Goal: Find specific page/section: Find specific page/section

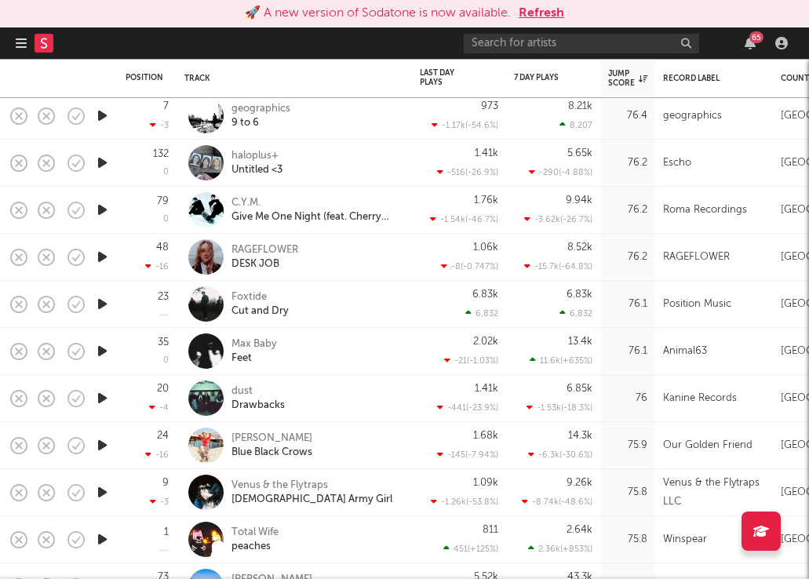
click at [21, 40] on icon "button" at bounding box center [21, 43] width 11 height 13
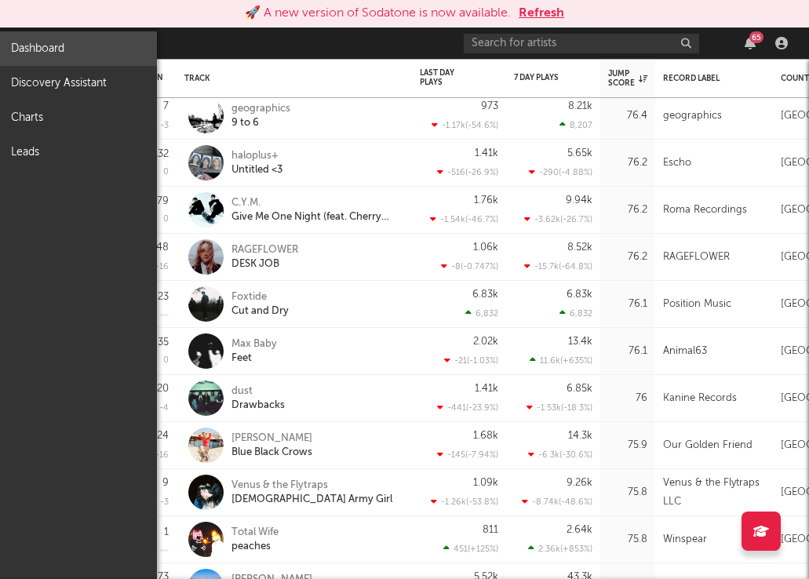
click at [42, 51] on link "Dashboard" at bounding box center [78, 48] width 157 height 35
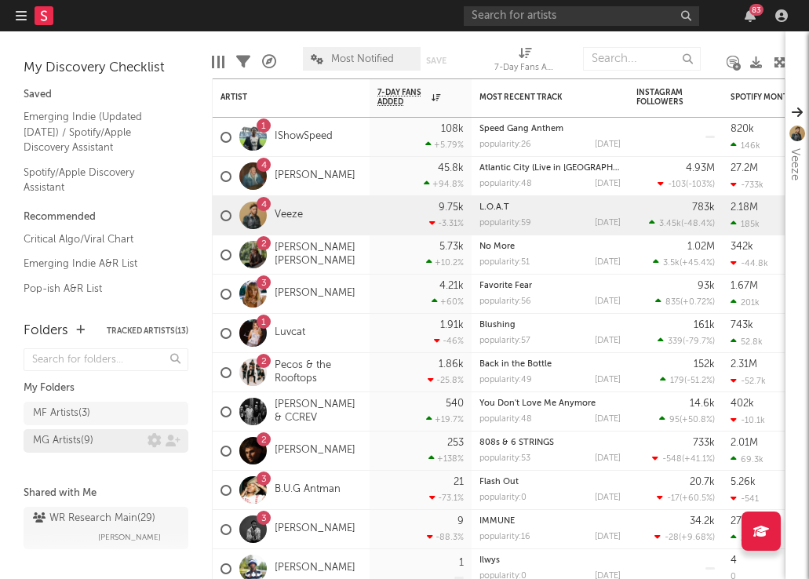
click at [64, 446] on div "MG Artists ( 9 )" at bounding box center [63, 441] width 60 height 19
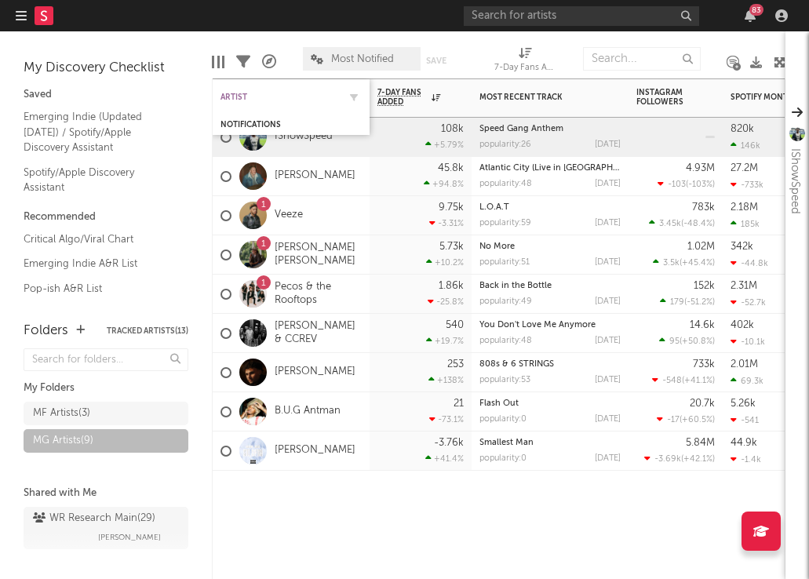
click at [227, 95] on div "Artist" at bounding box center [280, 97] width 118 height 9
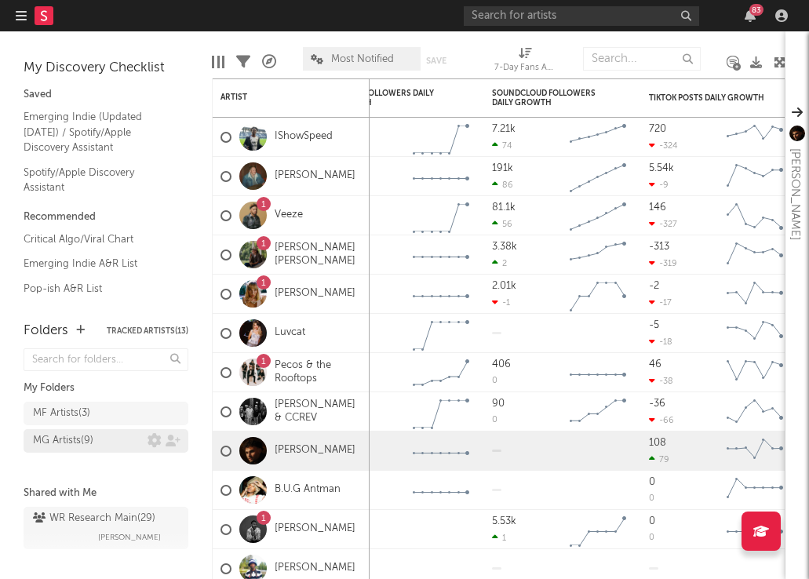
click at [64, 436] on div "MG Artists ( 9 )" at bounding box center [63, 441] width 60 height 19
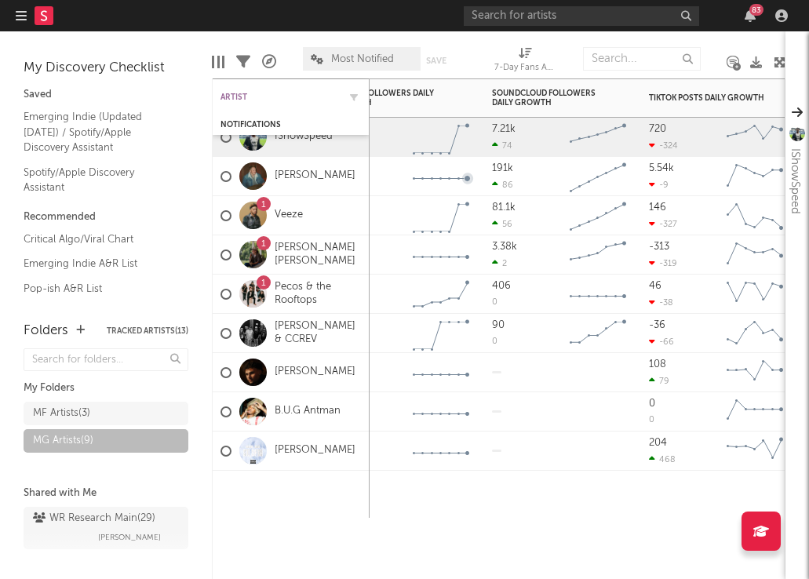
click at [282, 96] on div "Artist" at bounding box center [280, 97] width 118 height 9
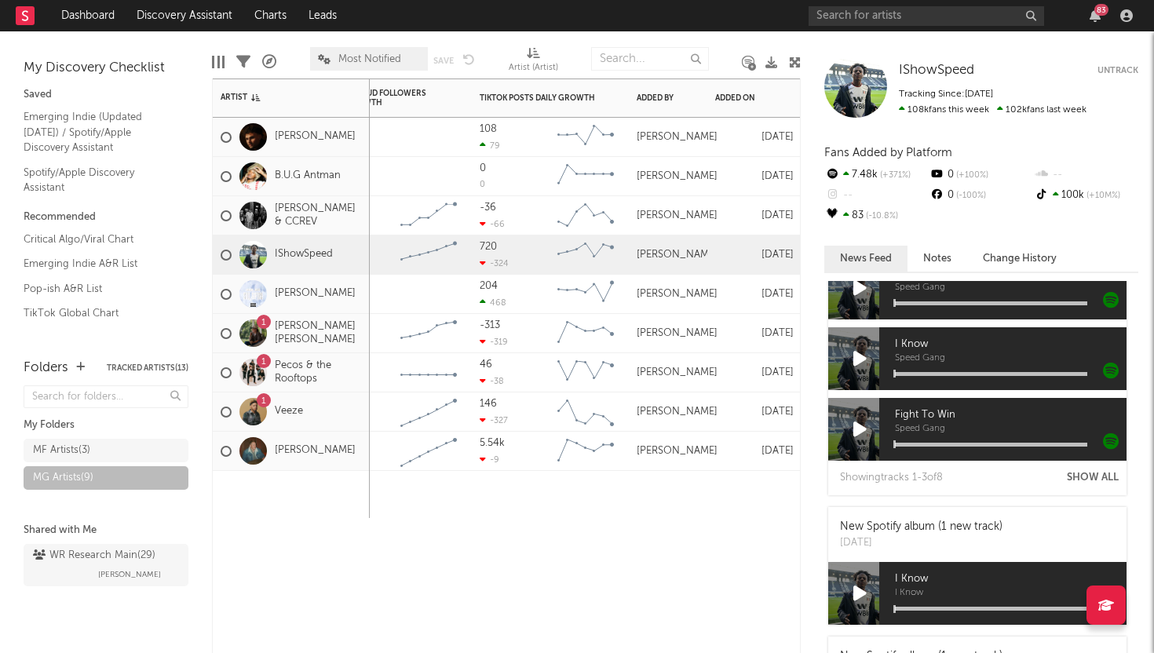
scroll to position [714, 0]
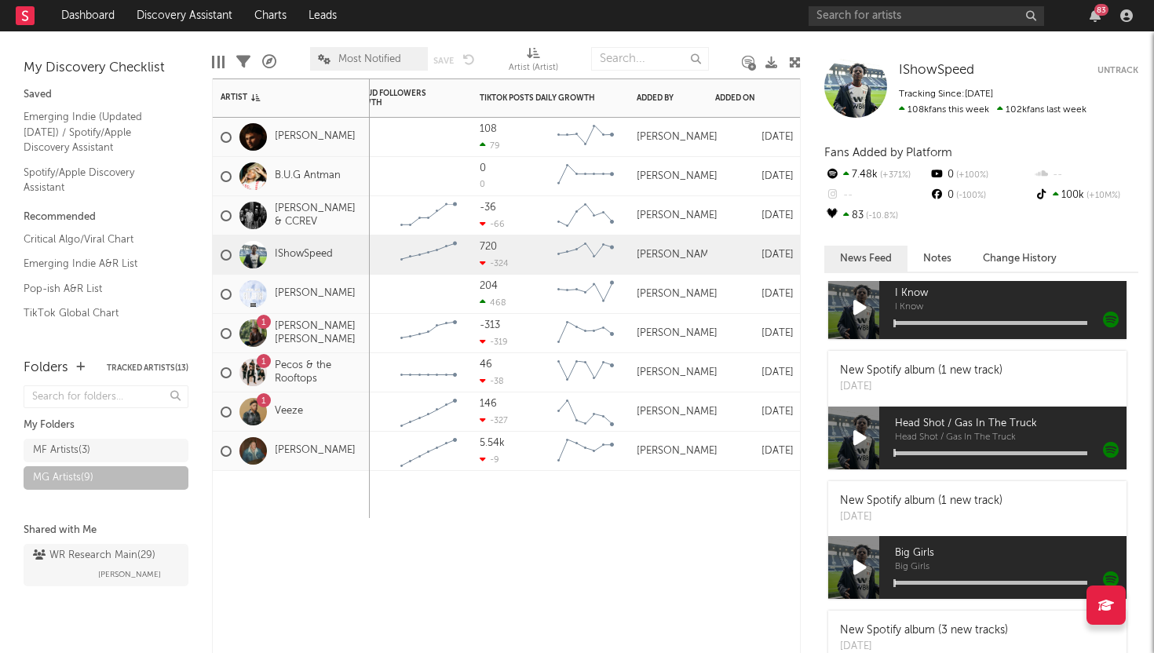
click at [655, 425] on div "[PERSON_NAME]" at bounding box center [668, 411] width 78 height 39
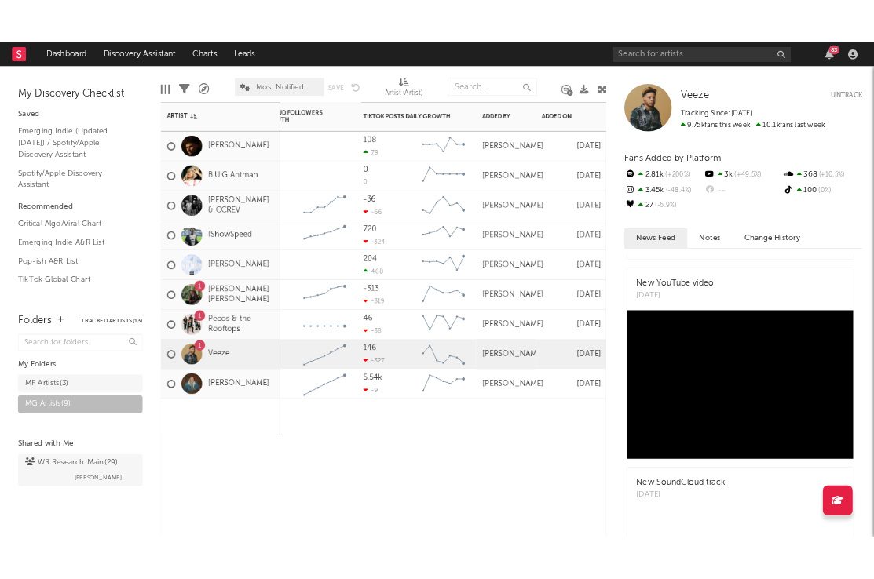
scroll to position [0, 0]
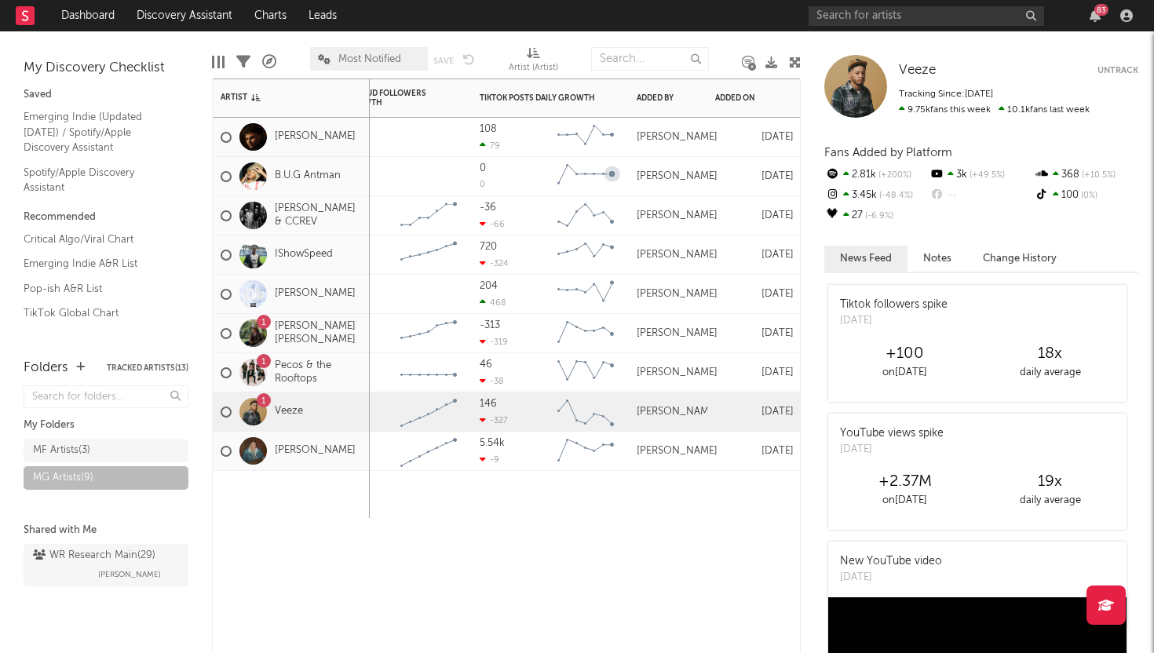
click at [483, 166] on div "0" at bounding box center [483, 168] width 6 height 10
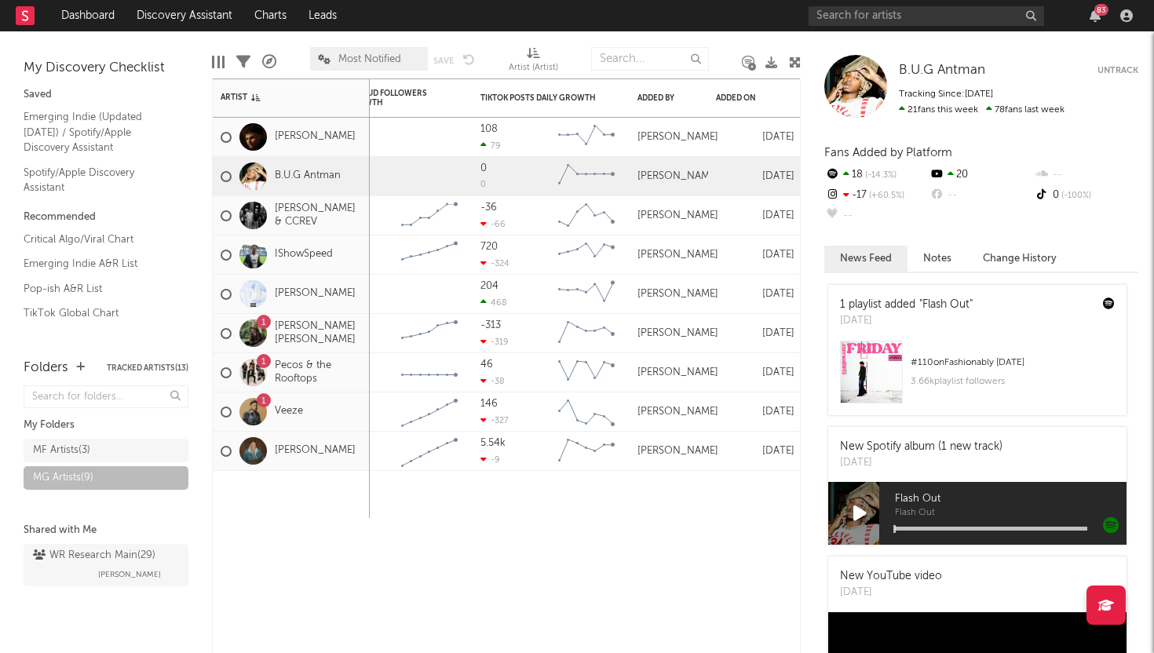
click at [808, 192] on div "B.U.G Antman" at bounding box center [810, 186] width 19 height 76
click at [803, 193] on div "B.U.G Antman" at bounding box center [810, 186] width 19 height 76
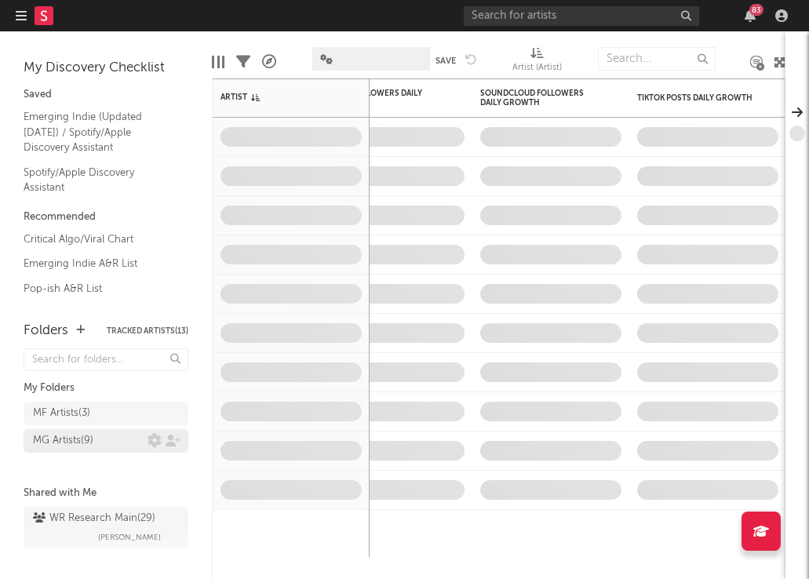
click at [68, 442] on div "MG Artists ( 9 )" at bounding box center [106, 441] width 165 height 24
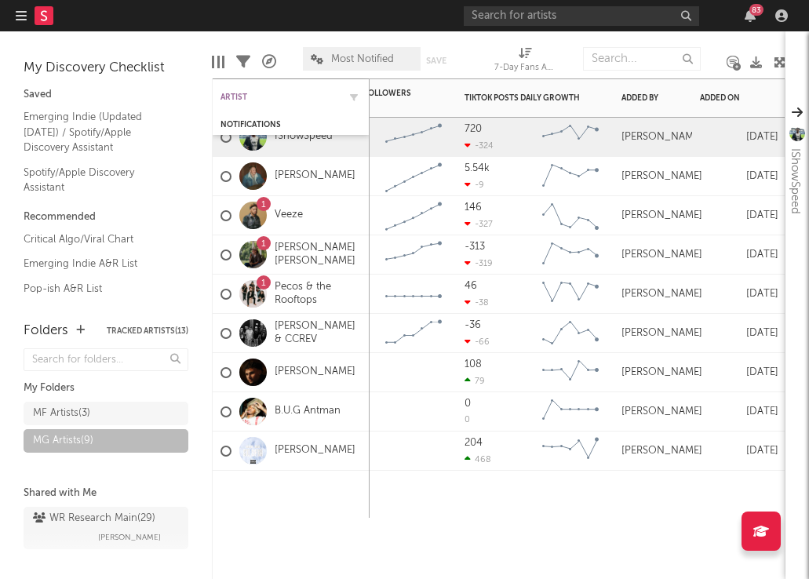
click at [232, 93] on div "Artist" at bounding box center [280, 97] width 118 height 9
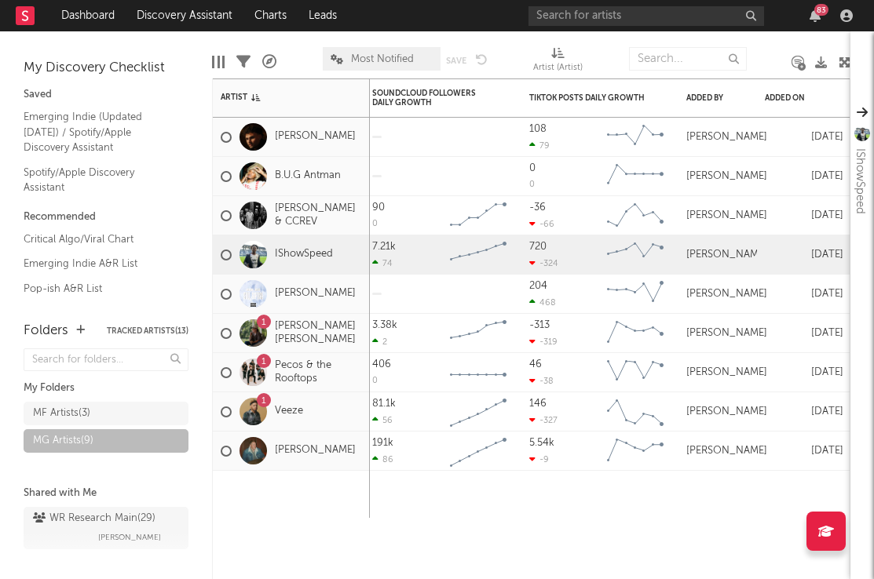
click at [27, 20] on icon at bounding box center [25, 15] width 6 height 10
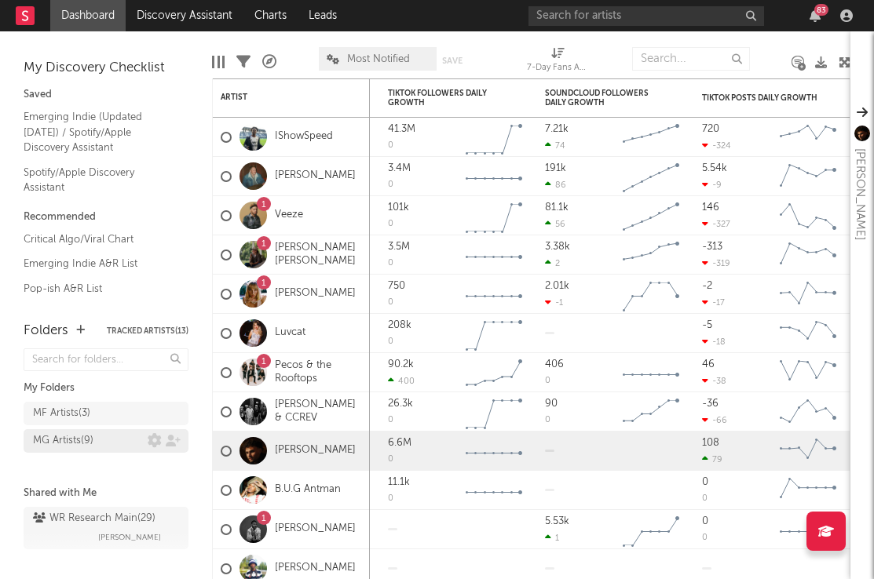
click at [59, 436] on div "MG Artists ( 9 )" at bounding box center [63, 441] width 60 height 19
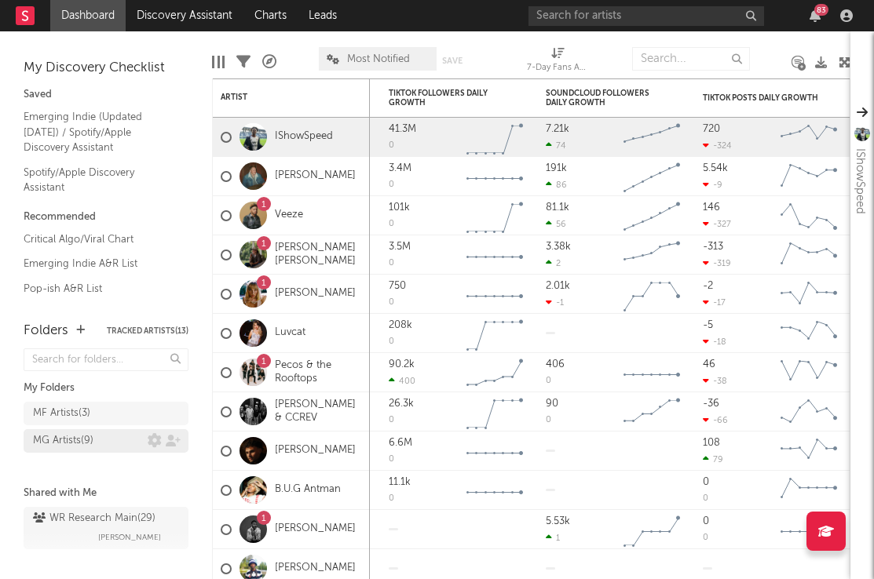
click at [81, 436] on div "MG Artists ( 9 )" at bounding box center [106, 441] width 165 height 24
click at [9, 295] on div "My Discovery Checklist Saved Emerging Indie (Updated [DATE]) / Spotify/Apple Di…" at bounding box center [106, 168] width 212 height 274
click at [808, 543] on div at bounding box center [825, 531] width 39 height 39
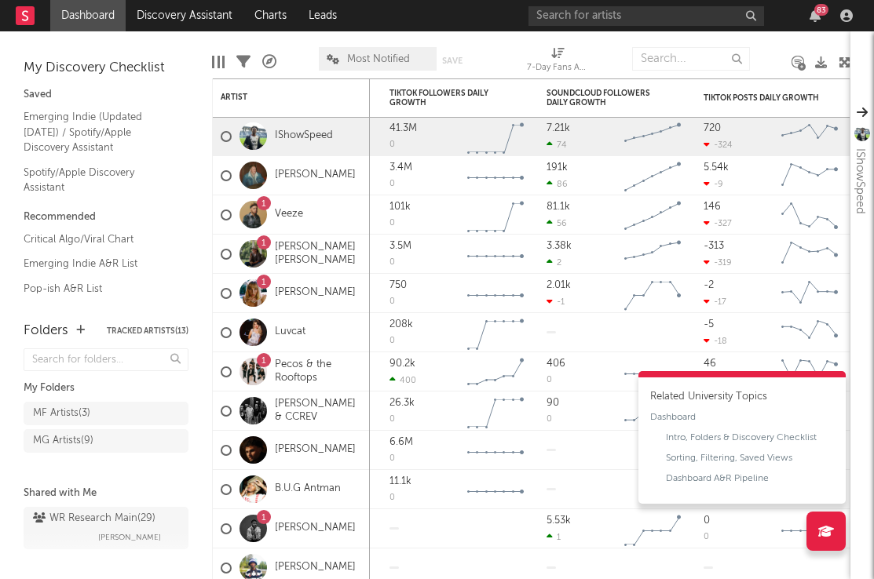
click at [808, 543] on div at bounding box center [825, 531] width 39 height 39
click at [698, 373] on div "Related University Topics Dashboard Intro, Folders & Discovery Checklist Sortin…" at bounding box center [741, 437] width 207 height 133
